Goal: Information Seeking & Learning: Learn about a topic

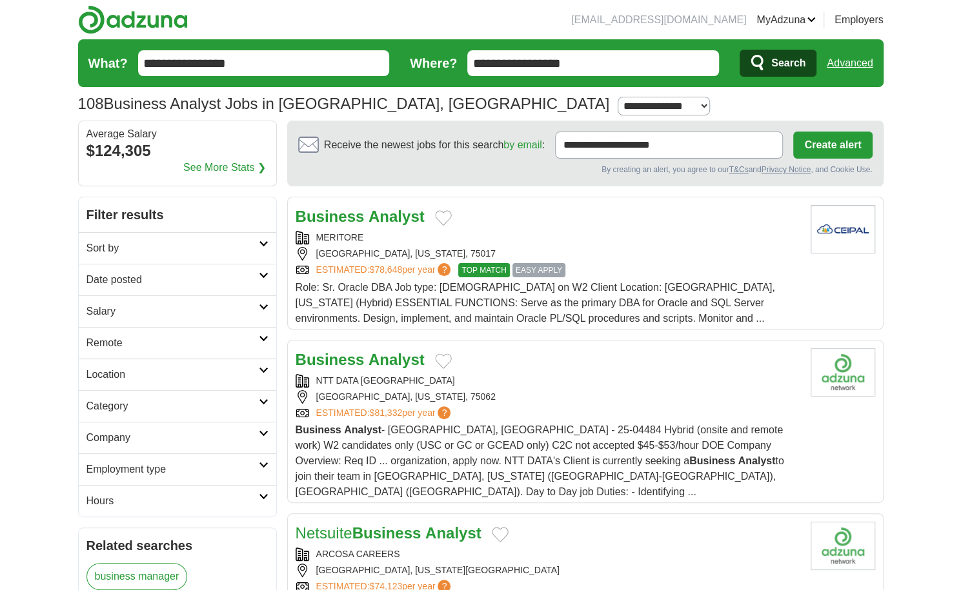
drag, startPoint x: 599, startPoint y: 57, endPoint x: 472, endPoint y: 56, distance: 127.1
click at [472, 56] on input "**********" at bounding box center [593, 63] width 252 height 26
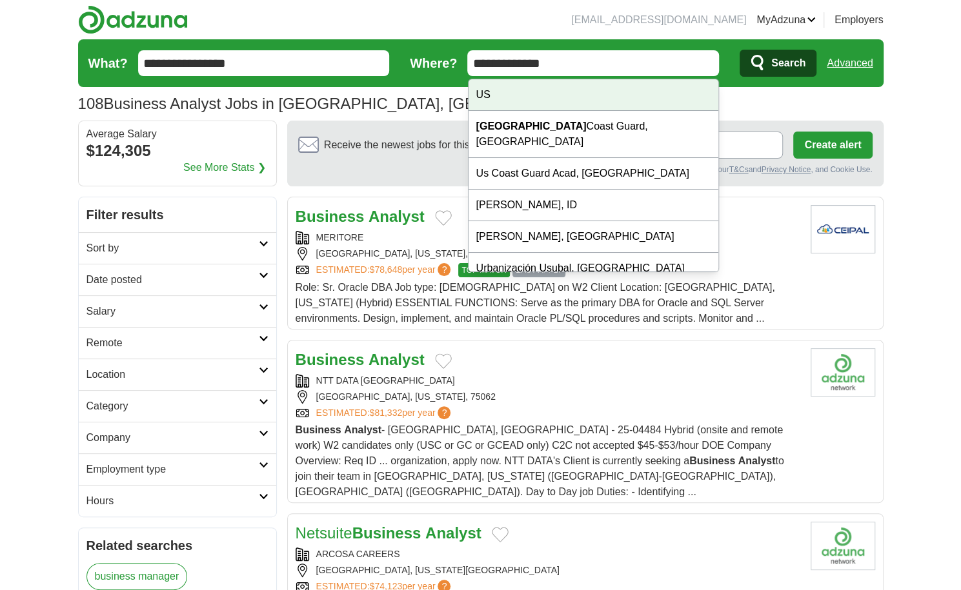
click at [528, 94] on div "US" at bounding box center [593, 95] width 250 height 32
type input "**"
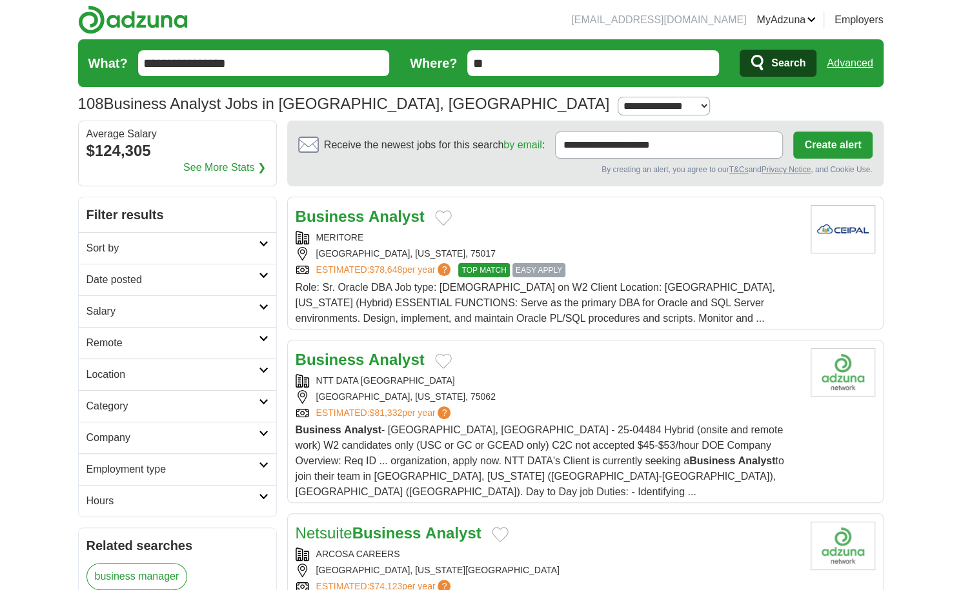
click at [774, 65] on span "Search" at bounding box center [788, 63] width 34 height 26
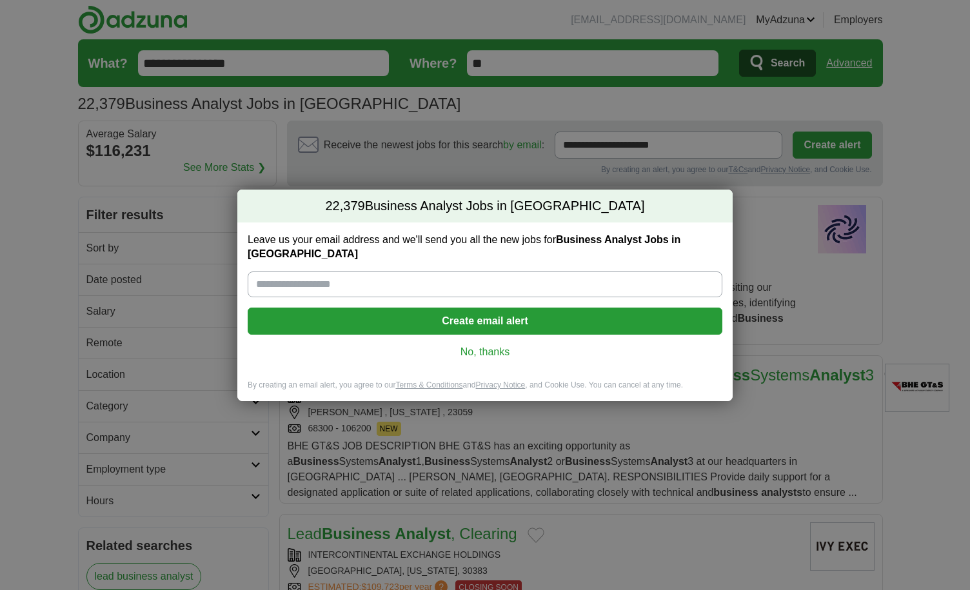
click at [388, 272] on input "Leave us your email address and we'll send you all the new jobs for Business An…" at bounding box center [485, 285] width 475 height 26
type input "**********"
click at [501, 346] on link "No, thanks" at bounding box center [485, 352] width 454 height 14
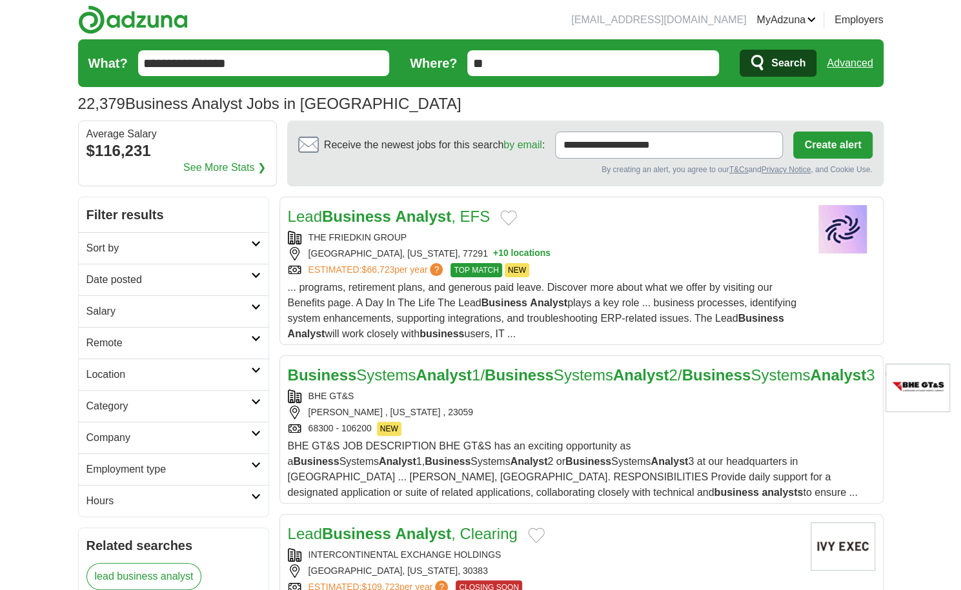
click at [201, 247] on h2 "Sort by" at bounding box center [168, 248] width 165 height 15
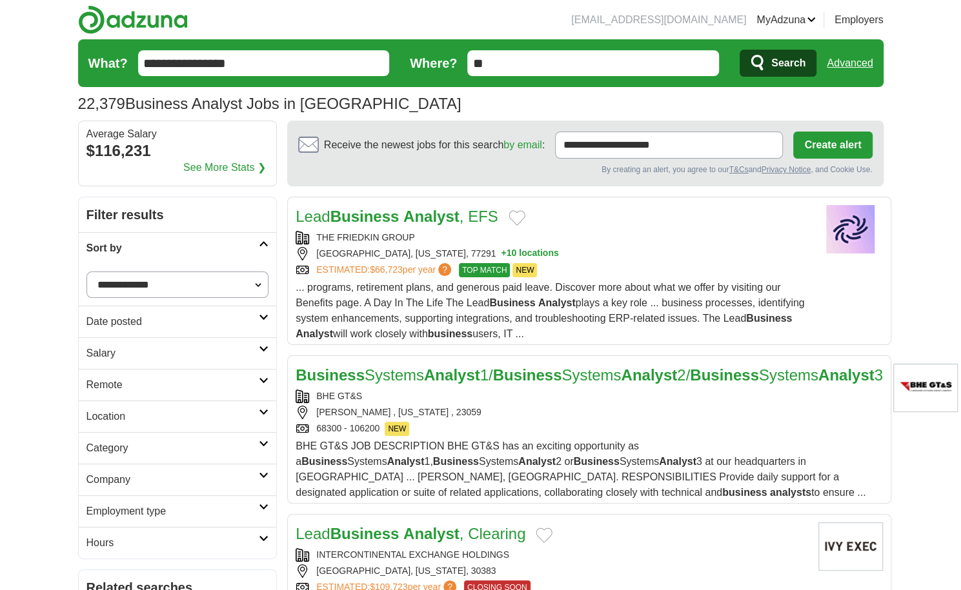
click at [159, 278] on select "**********" at bounding box center [177, 285] width 183 height 26
click at [151, 275] on select "**********" at bounding box center [177, 285] width 183 height 26
click at [86, 272] on select "**********" at bounding box center [177, 285] width 183 height 26
click at [175, 318] on h2 "Date posted" at bounding box center [172, 321] width 173 height 15
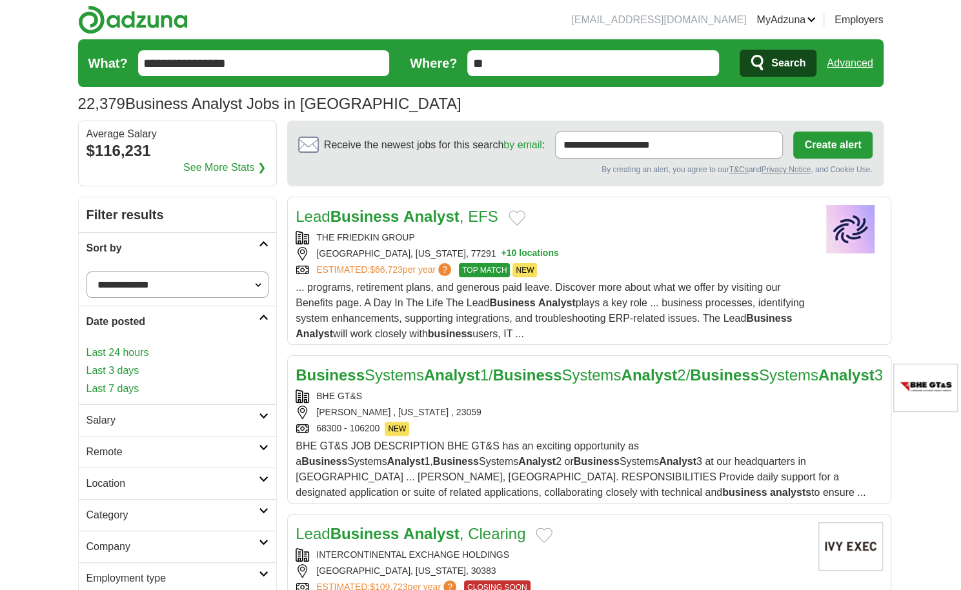
click at [128, 365] on link "Last 3 days" at bounding box center [177, 370] width 183 height 15
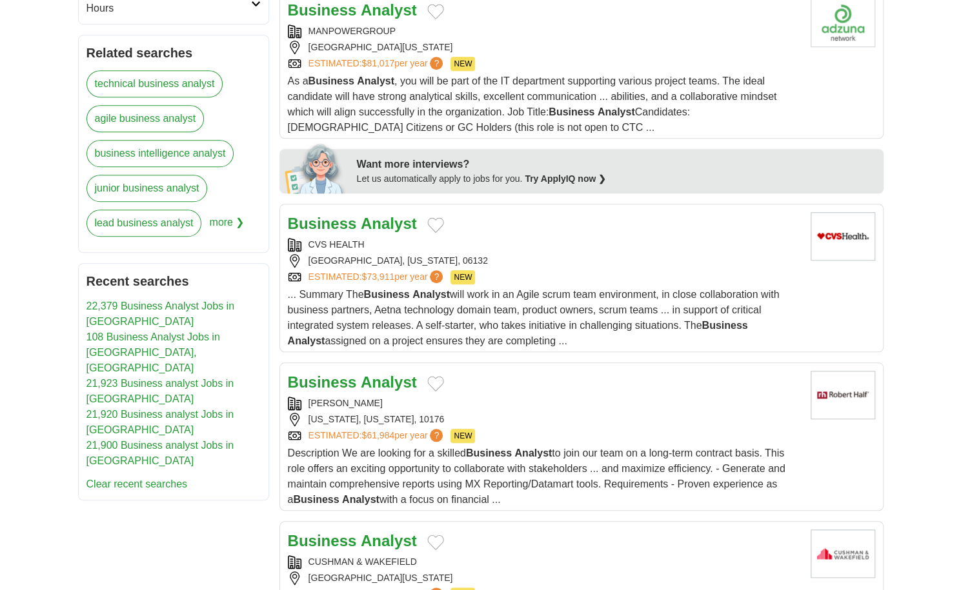
scroll to position [565, 0]
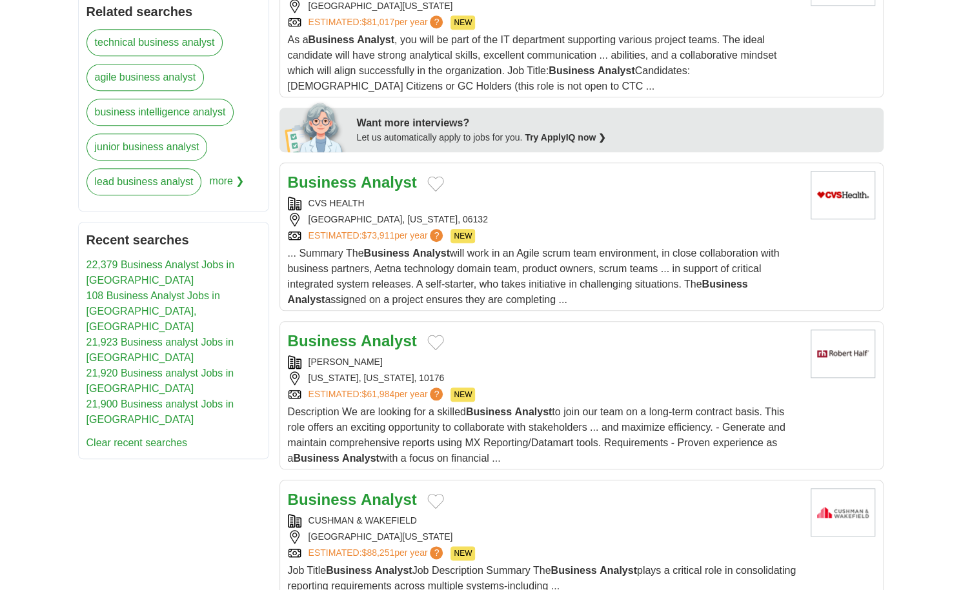
click at [396, 350] on strong "Analyst" at bounding box center [389, 340] width 56 height 17
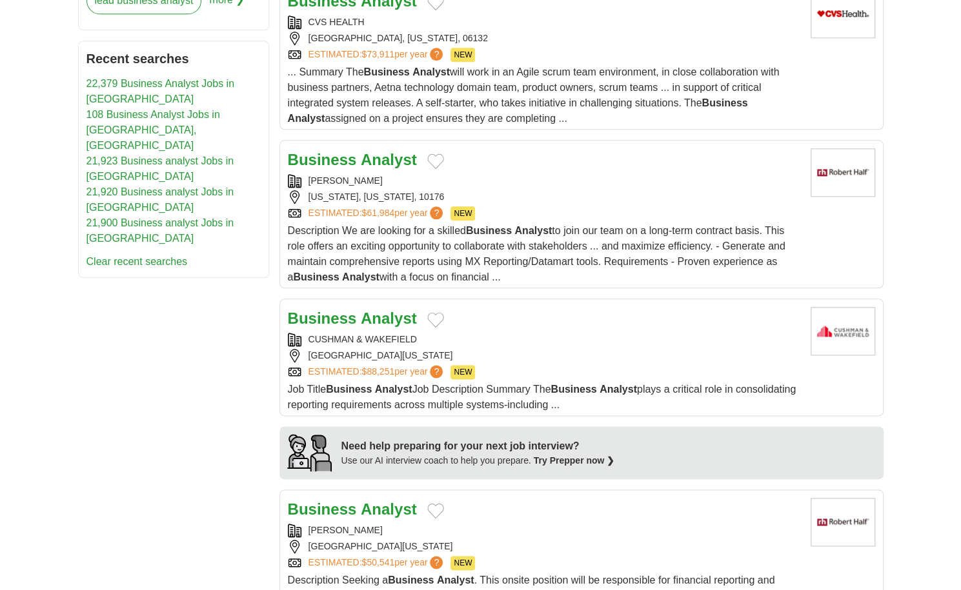
scroll to position [769, 0]
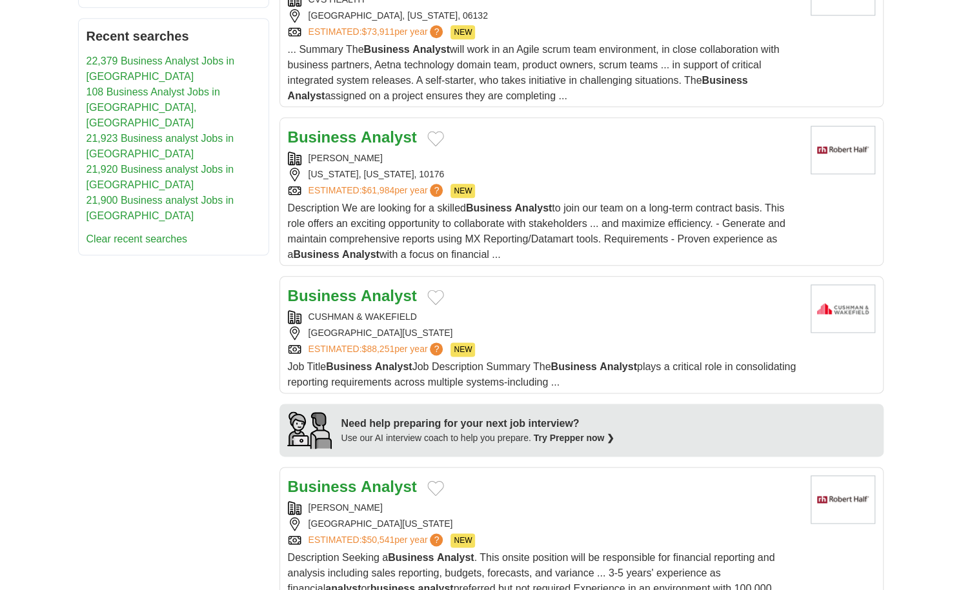
click at [474, 308] on div "Business Analyst" at bounding box center [544, 296] width 512 height 23
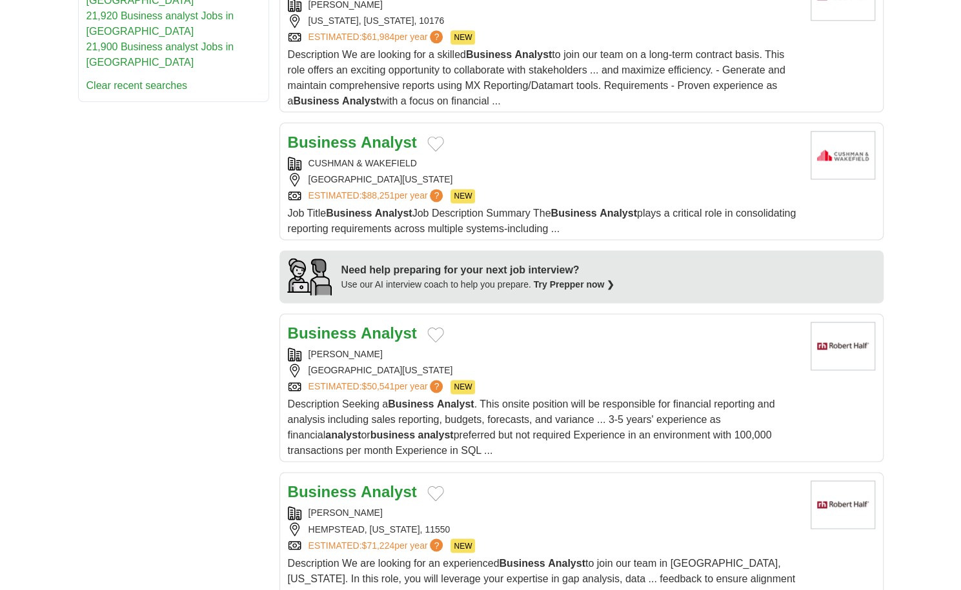
scroll to position [955, 0]
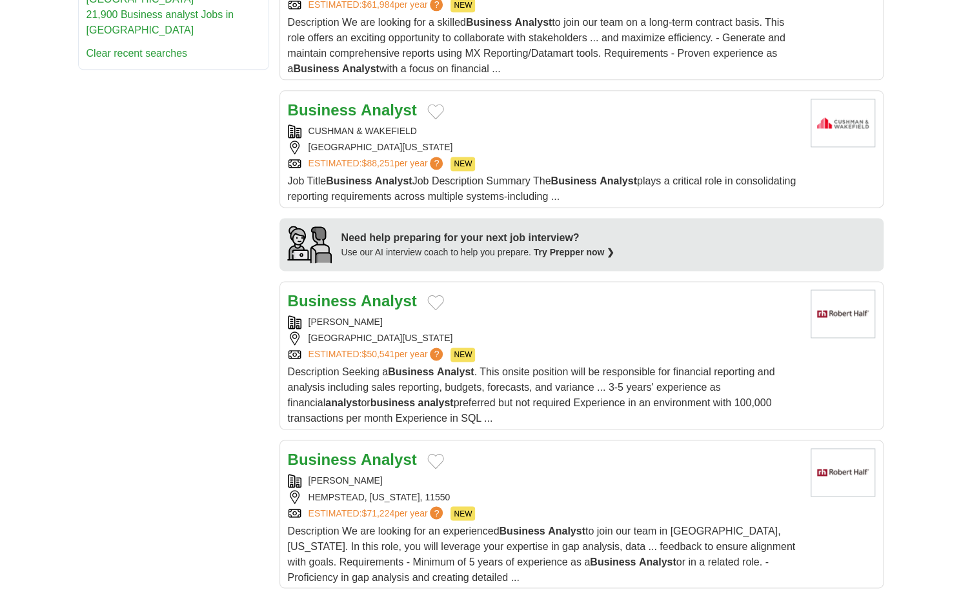
click at [627, 329] on div "ROBERT HALF" at bounding box center [544, 322] width 512 height 14
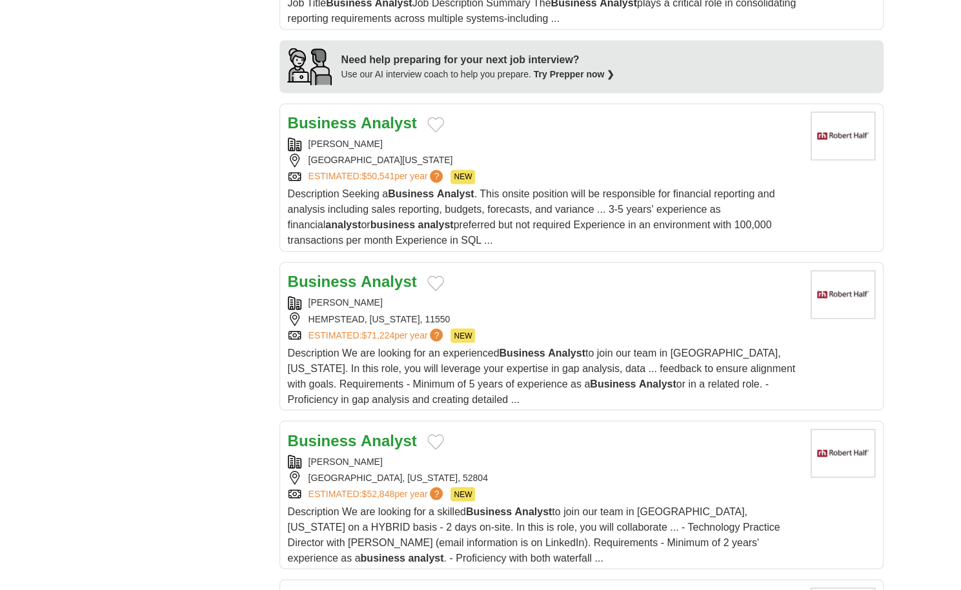
scroll to position [1162, 0]
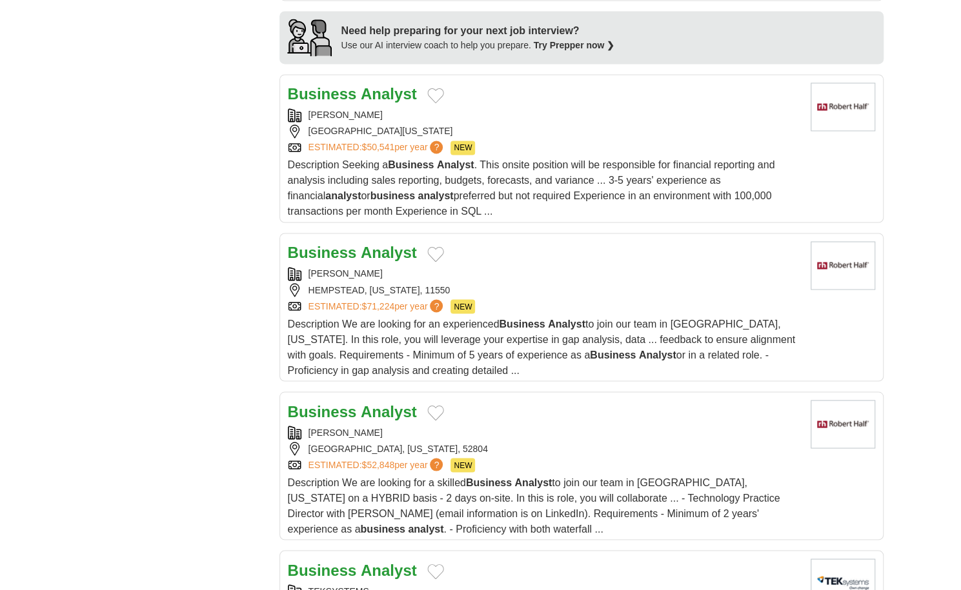
click at [573, 297] on div "HEMPSTEAD, NEW YORK, 11550" at bounding box center [544, 290] width 512 height 14
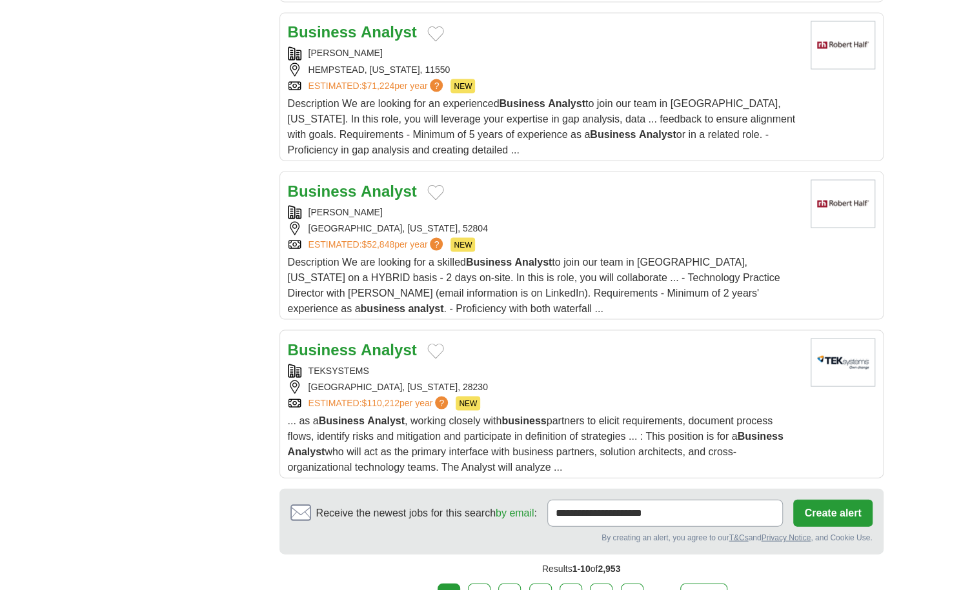
scroll to position [1384, 0]
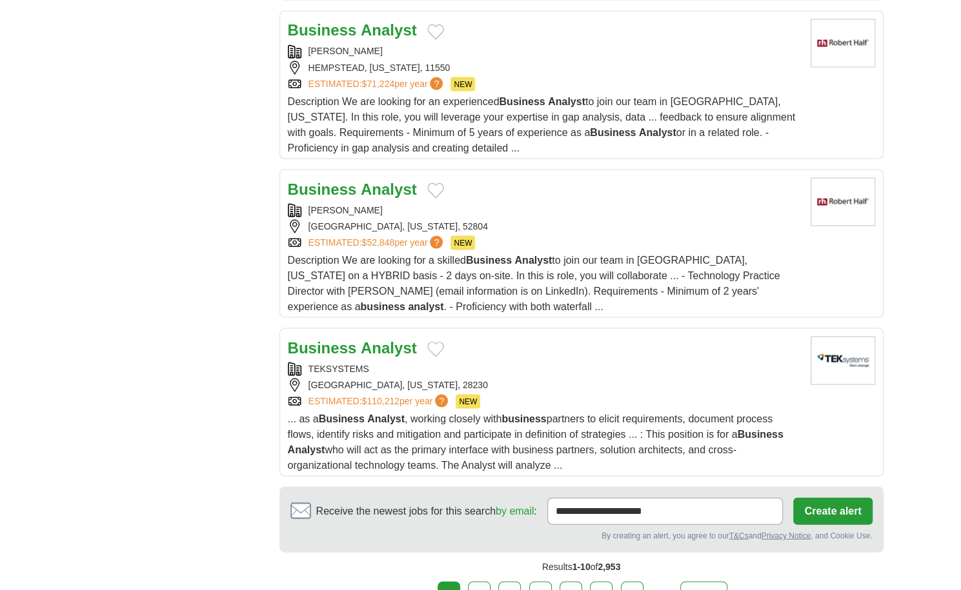
click at [537, 359] on div "Business Analyst" at bounding box center [544, 347] width 512 height 23
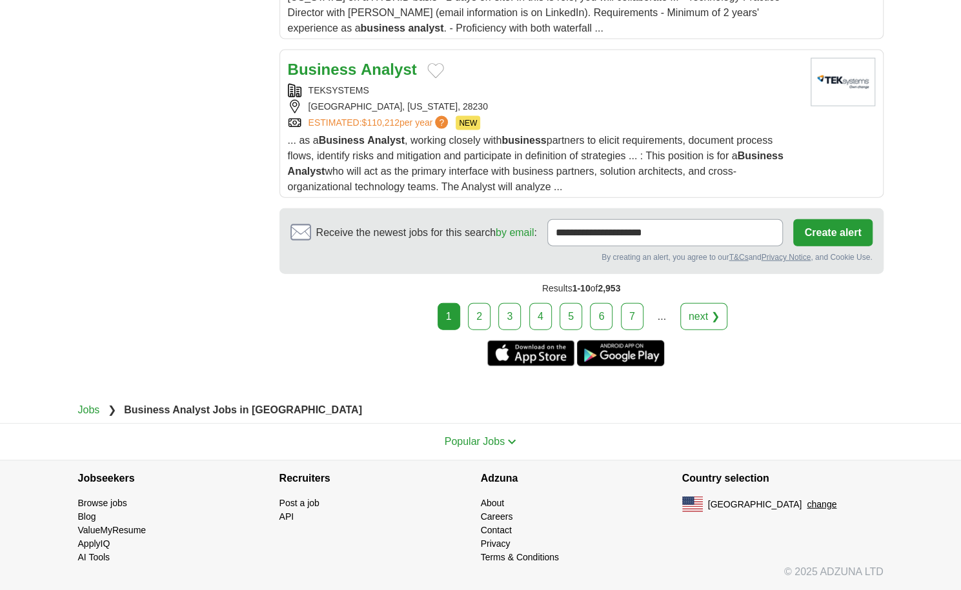
scroll to position [1673, 0]
click at [487, 319] on link "2" at bounding box center [479, 316] width 23 height 27
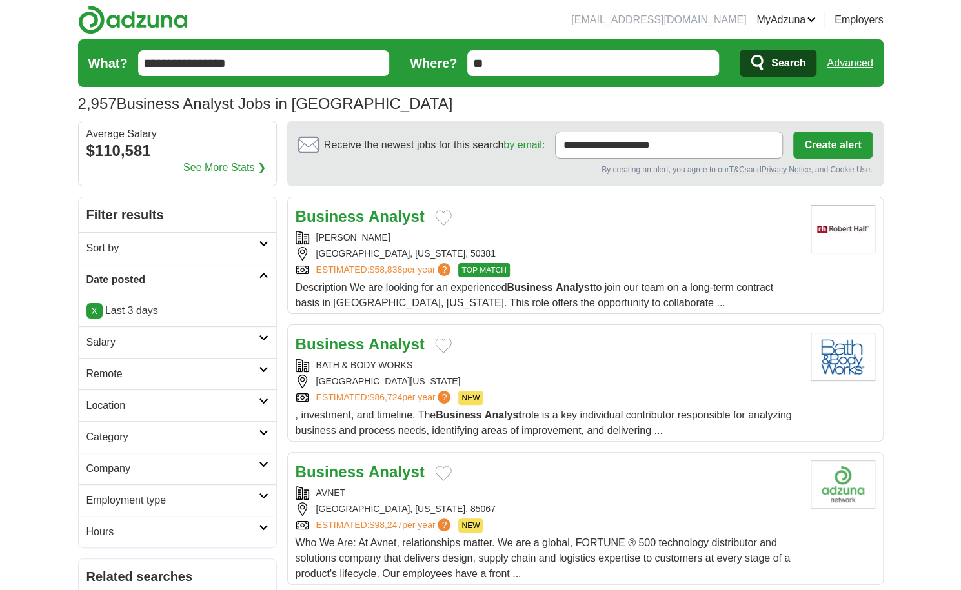
click at [517, 226] on div "Business Analyst" at bounding box center [547, 216] width 504 height 23
click at [515, 343] on div "Business Analyst" at bounding box center [547, 344] width 504 height 23
click at [670, 466] on div "Business Analyst" at bounding box center [547, 472] width 504 height 23
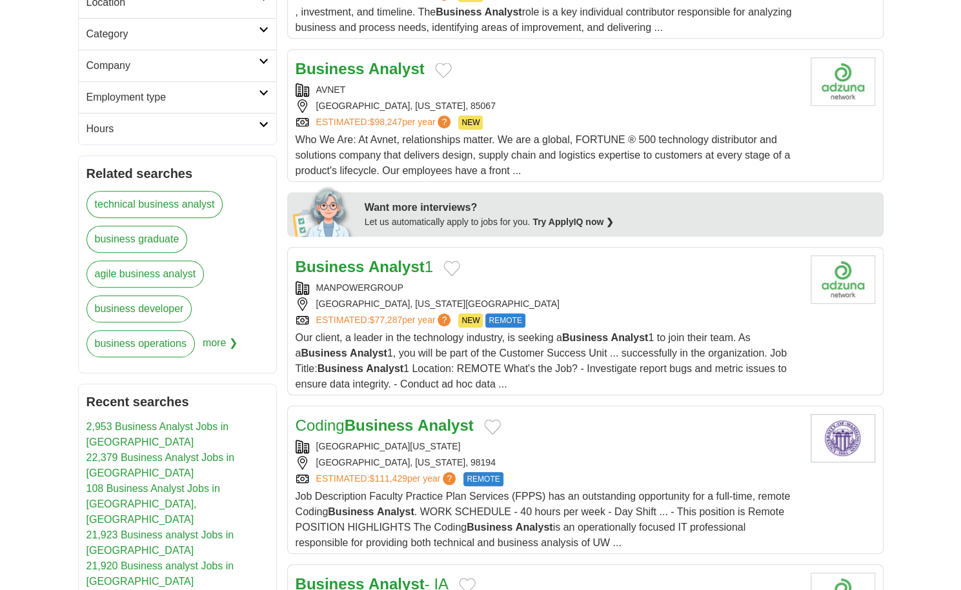
scroll to position [435, 0]
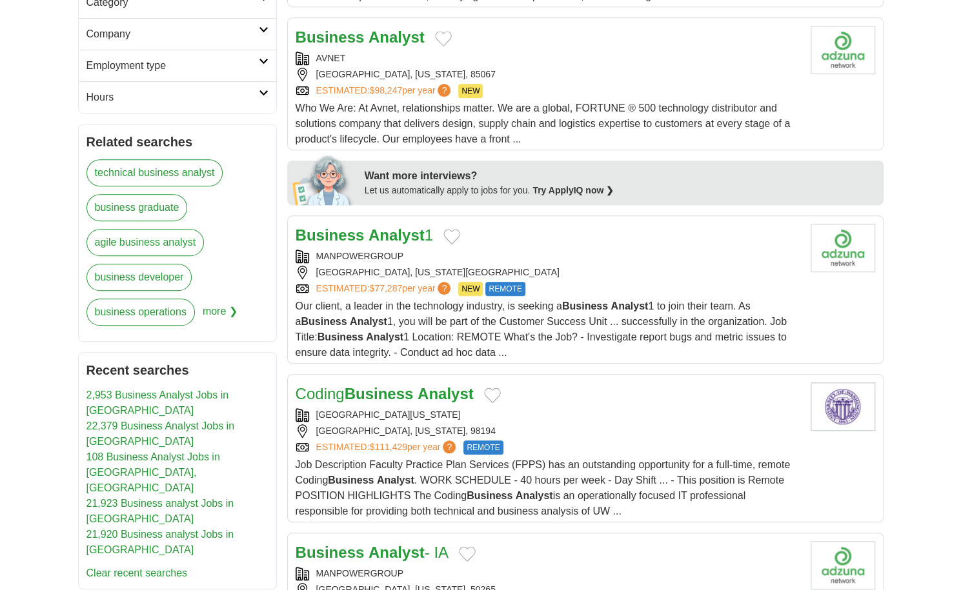
click at [653, 299] on div "Our client, a leader in the technology industry, is seeking a Business Analyst …" at bounding box center [547, 330] width 504 height 62
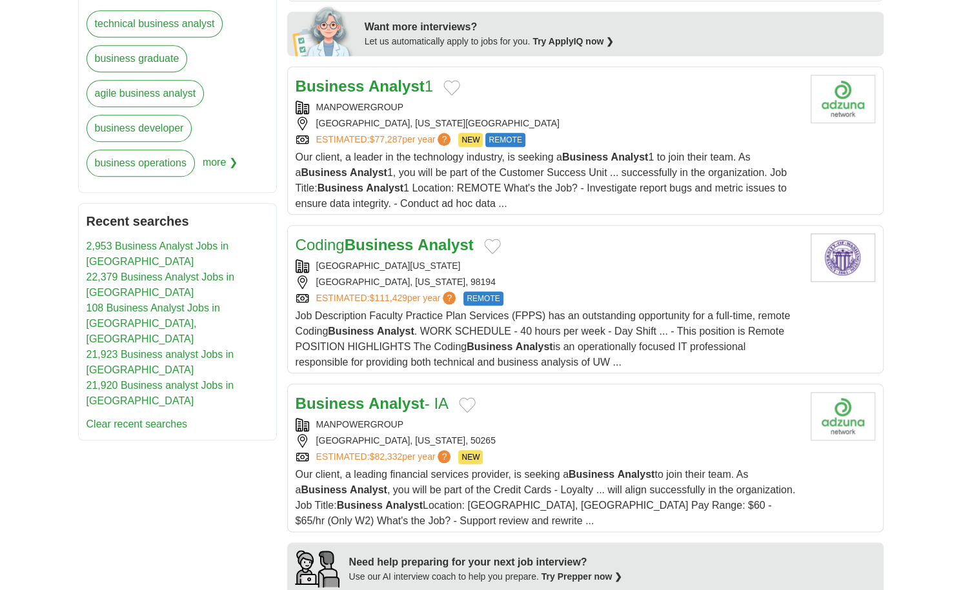
scroll to position [586, 0]
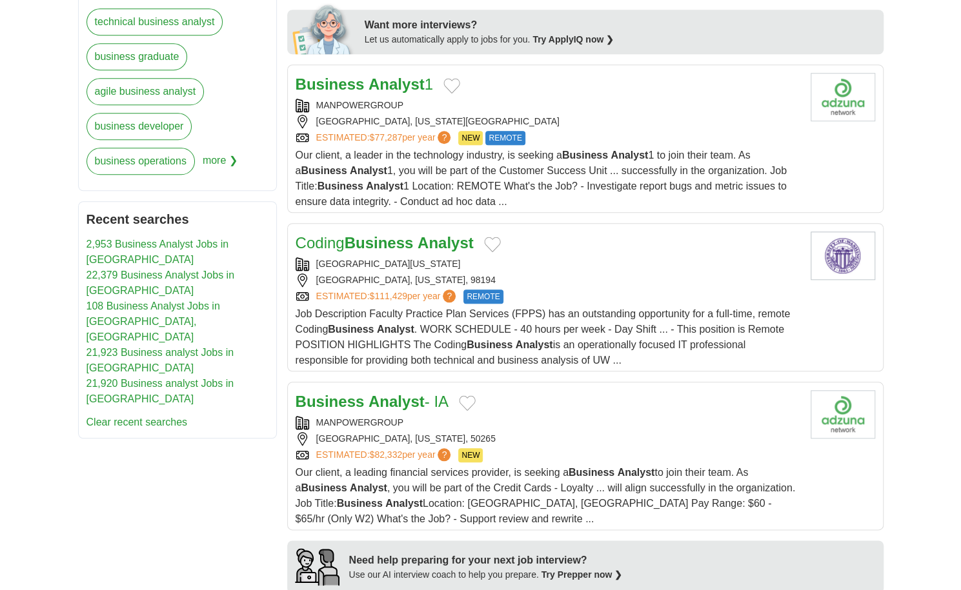
click at [601, 260] on div "UNIVERSITY OF WASHINGTON" at bounding box center [547, 264] width 504 height 14
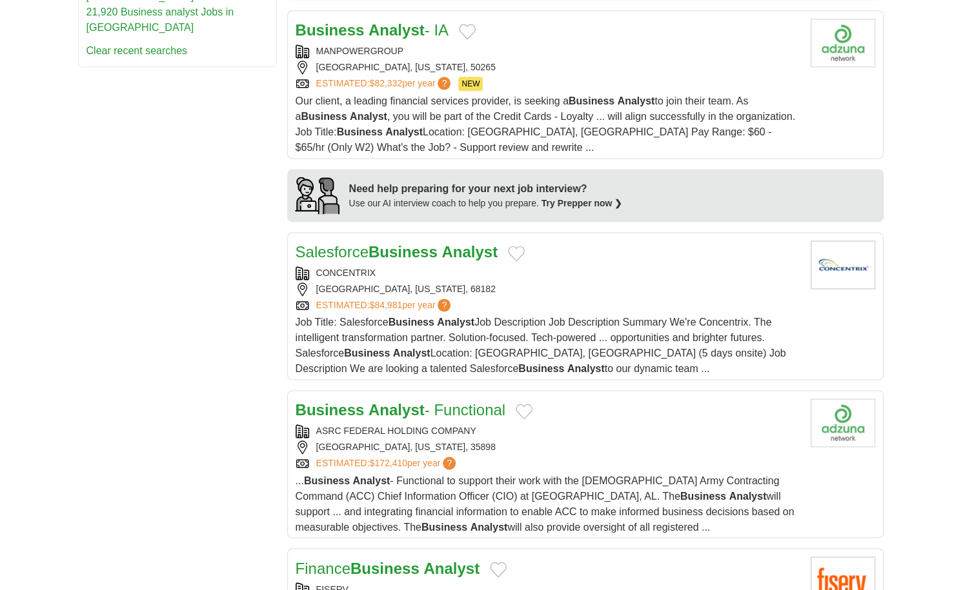
scroll to position [966, 0]
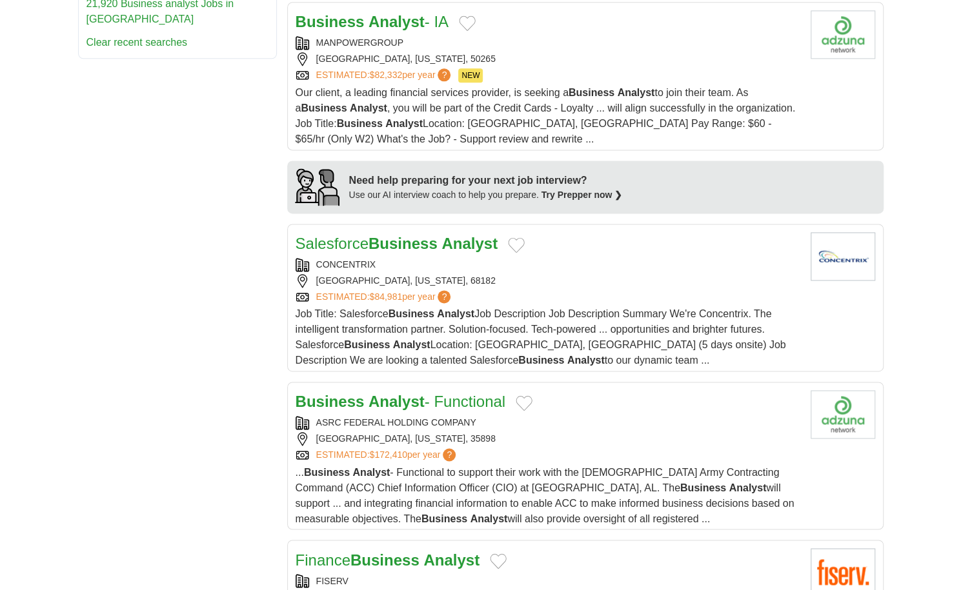
click at [609, 258] on div "CONCENTRIX" at bounding box center [547, 265] width 504 height 14
click at [483, 397] on link "Business Analyst - Functional" at bounding box center [400, 401] width 210 height 17
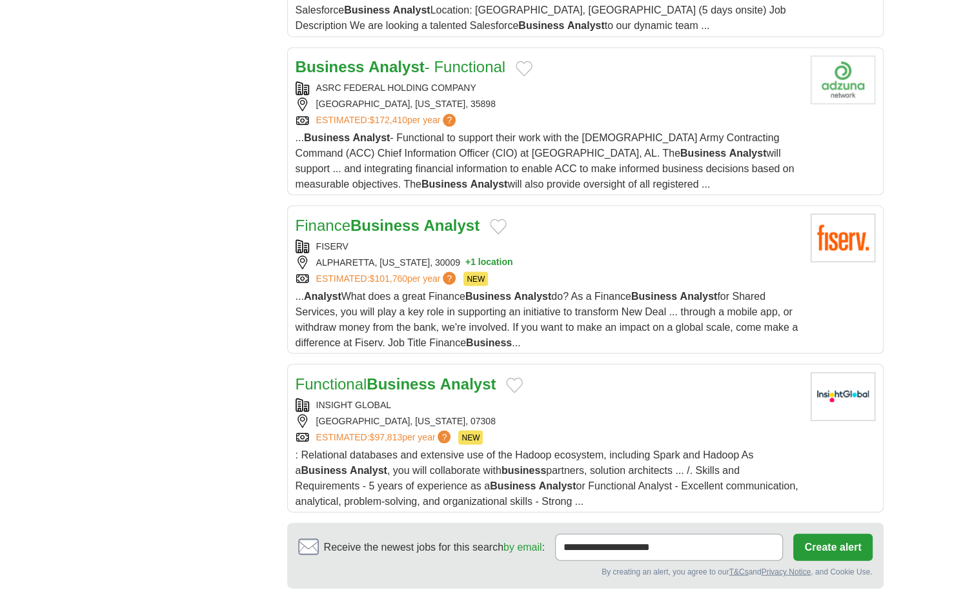
scroll to position [1344, 0]
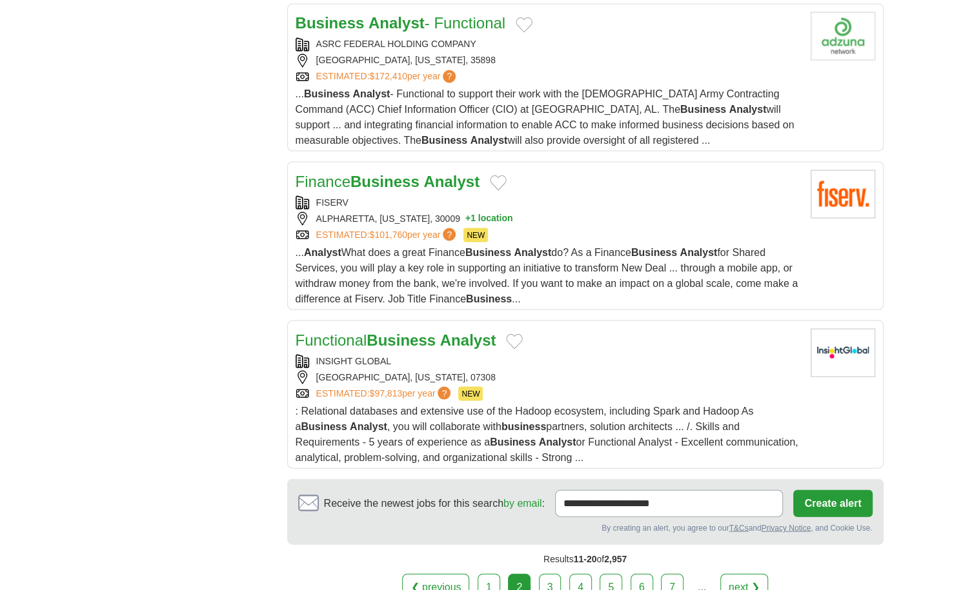
click at [612, 197] on div "FISERV" at bounding box center [547, 202] width 504 height 14
